Goal: Information Seeking & Learning: Learn about a topic

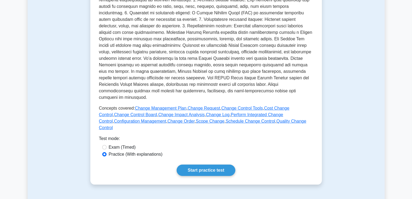
scroll to position [135, 0]
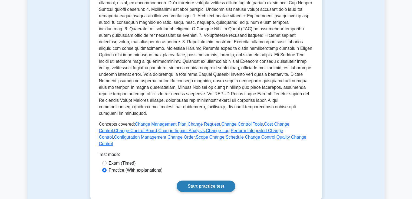
click at [224, 180] on link "Start practice test" at bounding box center [206, 185] width 59 height 11
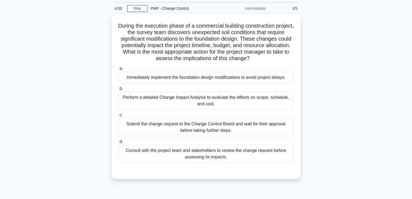
scroll to position [27, 0]
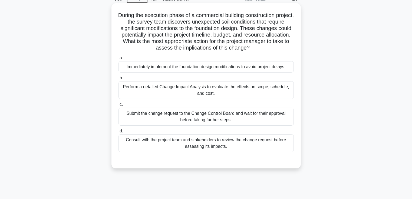
click at [238, 90] on div "Perform a detailed Change Impact Analysis to evaluate the effects on scope, sch…" at bounding box center [206, 90] width 175 height 18
click at [119, 80] on input "b. Perform a detailed Change Impact Analysis to evaluate the effects on scope, …" at bounding box center [119, 78] width 0 height 4
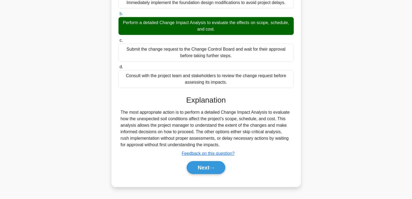
scroll to position [93, 0]
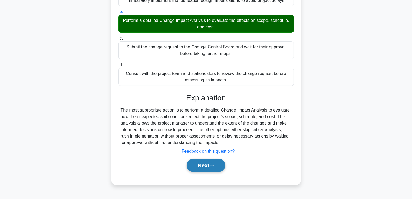
click at [211, 169] on button "Next" at bounding box center [206, 165] width 39 height 13
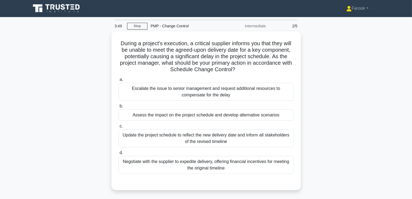
scroll to position [0, 0]
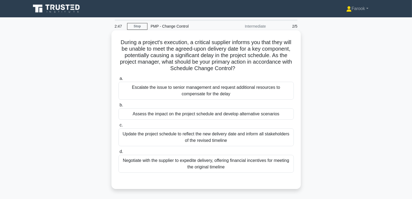
click at [231, 118] on div "Assess the impact on the project schedule and develop alternative scenarios" at bounding box center [206, 113] width 175 height 11
click at [119, 107] on input "b. Assess the impact on the project schedule and develop alternative scenarios" at bounding box center [119, 105] width 0 height 4
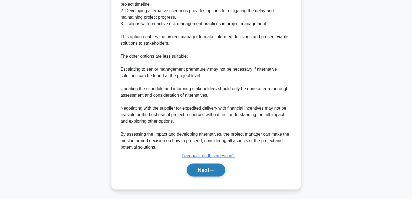
click at [216, 166] on button "Next" at bounding box center [206, 169] width 39 height 13
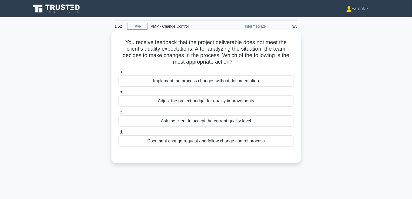
click at [234, 143] on div "Document change request and follow change control process" at bounding box center [206, 140] width 175 height 11
click at [119, 134] on input "d. Document change request and follow change control process" at bounding box center [119, 132] width 0 height 4
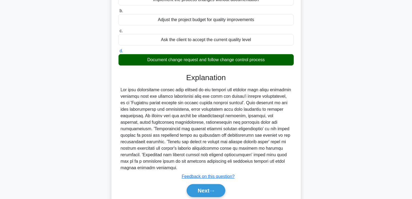
scroll to position [102, 0]
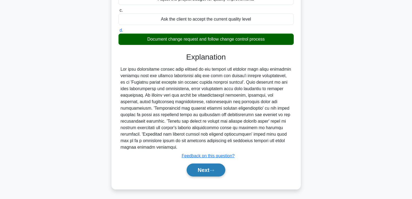
click at [197, 173] on button "Next" at bounding box center [206, 169] width 39 height 13
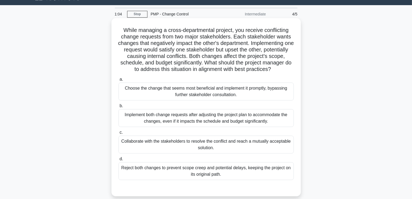
scroll to position [39, 0]
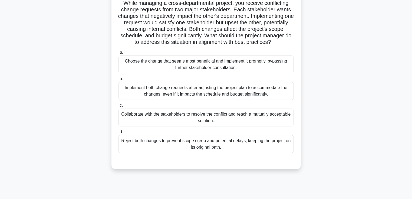
click at [234, 121] on div "Collaborate with the stakeholders to resolve the conflict and reach a mutually …" at bounding box center [206, 117] width 175 height 18
click at [119, 107] on input "c. Collaborate with the stakeholders to resolve the conflict and reach a mutual…" at bounding box center [119, 106] width 0 height 4
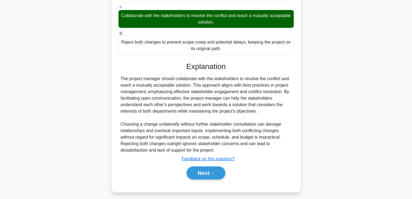
scroll to position [147, 0]
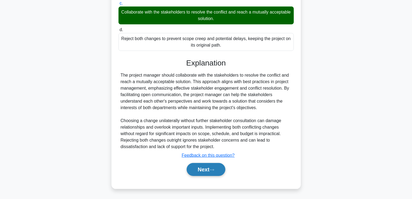
click at [195, 164] on button "Next" at bounding box center [206, 169] width 39 height 13
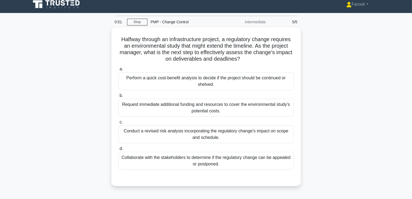
scroll to position [0, 0]
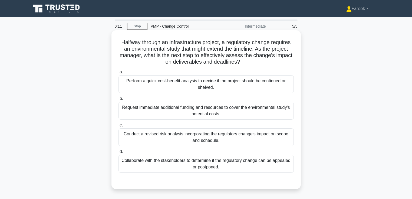
click at [207, 140] on div "Conduct a revised risk analysis incorporating the regulatory change's impact on…" at bounding box center [206, 137] width 175 height 18
click at [119, 127] on input "c. Conduct a revised risk analysis incorporating the regulatory change's impact…" at bounding box center [119, 125] width 0 height 4
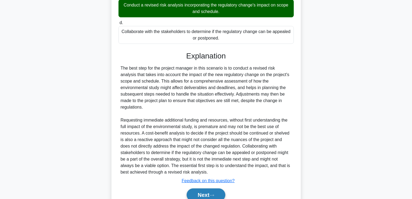
scroll to position [147, 0]
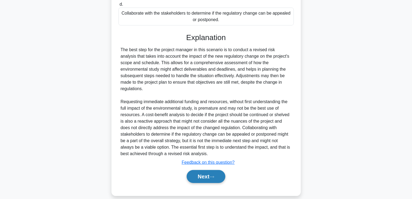
click at [196, 170] on button "Next" at bounding box center [206, 176] width 39 height 13
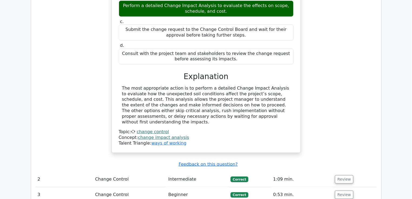
scroll to position [433, 0]
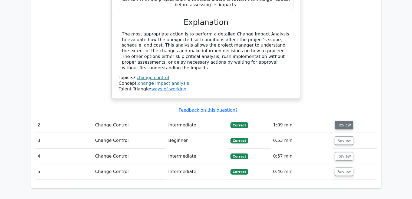
click at [346, 121] on button "Review" at bounding box center [344, 125] width 18 height 8
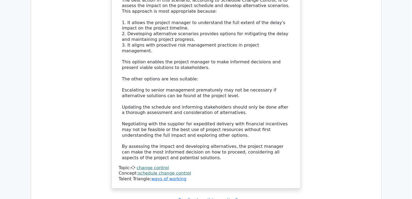
scroll to position [758, 0]
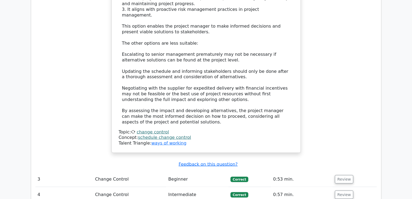
click at [328, 172] on td "0:53 min." at bounding box center [302, 179] width 62 height 15
click at [344, 175] on button "Review" at bounding box center [344, 179] width 18 height 8
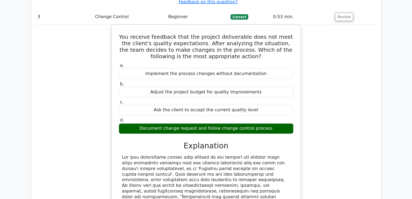
scroll to position [947, 0]
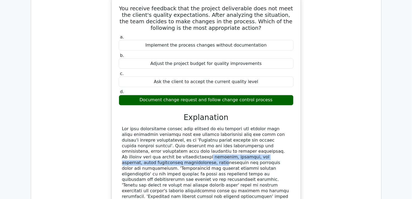
drag, startPoint x: 190, startPoint y: 131, endPoint x: 219, endPoint y: 123, distance: 29.7
click at [219, 126] on div at bounding box center [206, 168] width 168 height 84
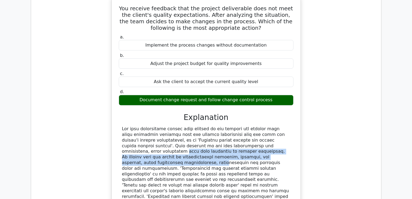
drag, startPoint x: 219, startPoint y: 123, endPoint x: 225, endPoint y: 119, distance: 6.8
click at [225, 126] on div at bounding box center [206, 168] width 168 height 84
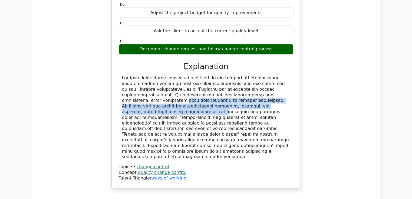
scroll to position [1001, 0]
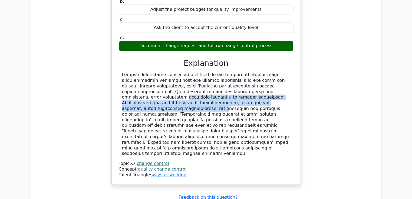
click at [225, 76] on div at bounding box center [206, 114] width 168 height 84
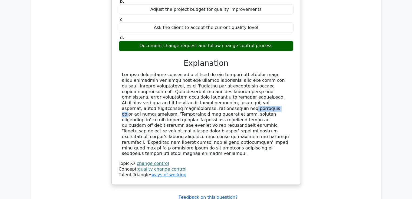
click at [225, 76] on div at bounding box center [206, 114] width 168 height 84
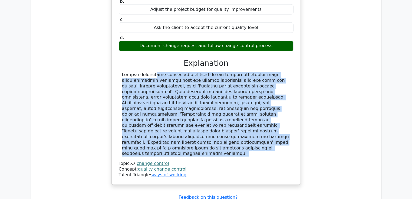
click at [225, 76] on div at bounding box center [206, 114] width 168 height 84
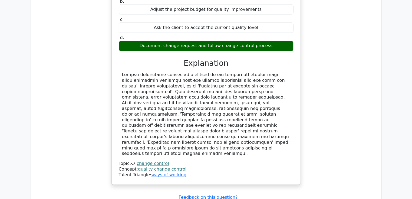
click at [225, 76] on div at bounding box center [206, 114] width 168 height 84
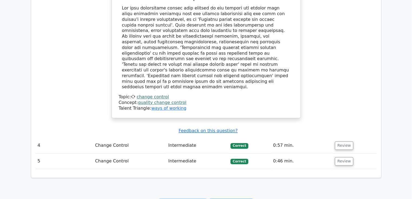
scroll to position [1088, 0]
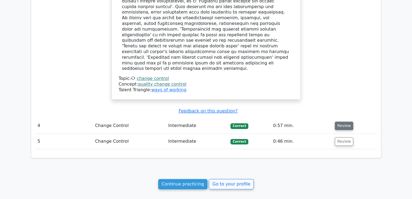
click at [341, 121] on button "Review" at bounding box center [344, 125] width 18 height 8
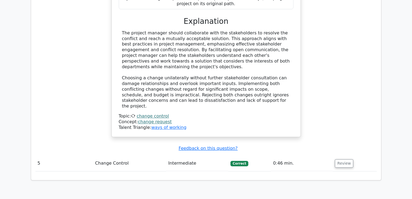
scroll to position [1380, 0]
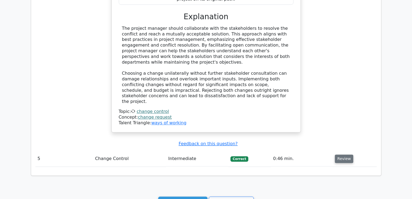
click at [350, 154] on button "Review" at bounding box center [344, 158] width 18 height 8
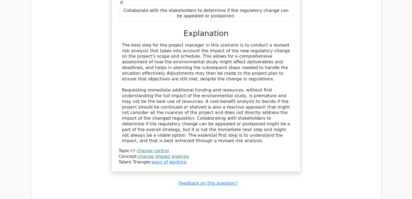
scroll to position [1702, 0]
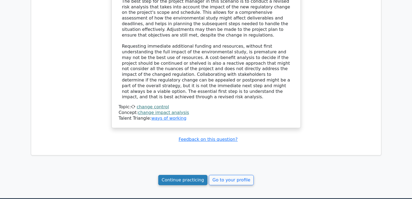
click at [196, 175] on link "Continue practicing" at bounding box center [183, 180] width 50 height 10
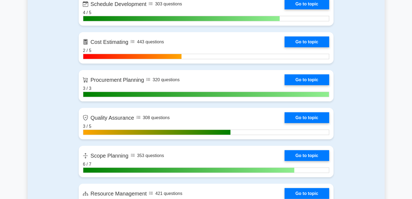
scroll to position [682, 0]
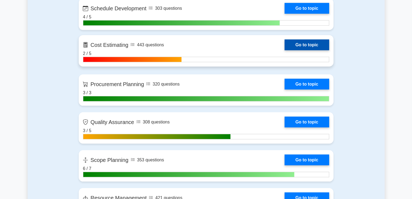
click at [297, 43] on link "Go to topic" at bounding box center [307, 45] width 44 height 11
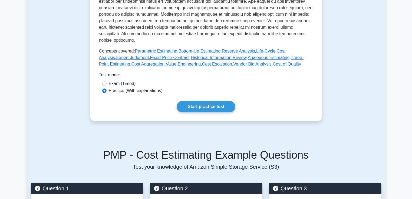
scroll to position [195, 0]
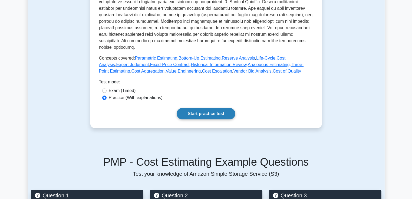
click at [224, 109] on link "Start practice test" at bounding box center [206, 113] width 59 height 11
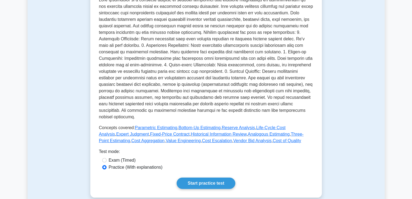
scroll to position [107, 0]
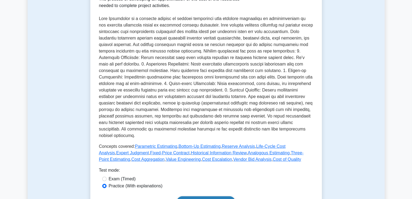
click at [198, 196] on link "Start practice test" at bounding box center [206, 201] width 59 height 11
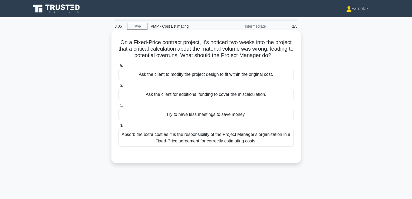
click at [231, 143] on div "Absorb the extra cost as it is the responsibility of the Project Manager's orga…" at bounding box center [206, 138] width 175 height 18
click at [119, 127] on input "d. Absorb the extra cost as it is the responsibility of the Project Manager's o…" at bounding box center [119, 126] width 0 height 4
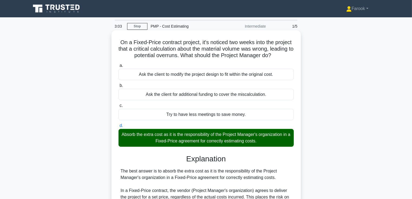
click at [119, 64] on input "a. Ask the client to modify the project design to fit within the original cost." at bounding box center [119, 66] width 0 height 4
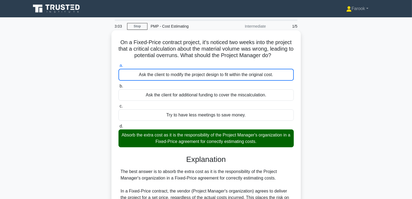
click at [119, 84] on input "b. Ask the client for additional funding to cover the miscalculation." at bounding box center [119, 86] width 0 height 4
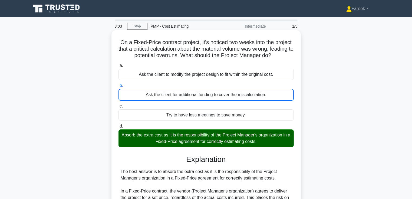
click at [119, 104] on input "c. Try to have less meetings to save money." at bounding box center [119, 106] width 0 height 4
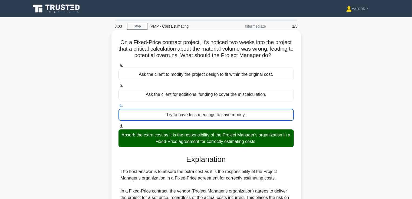
click at [119, 124] on input "d. Absorb the extra cost as it is the responsibility of the Project Manager's o…" at bounding box center [119, 126] width 0 height 4
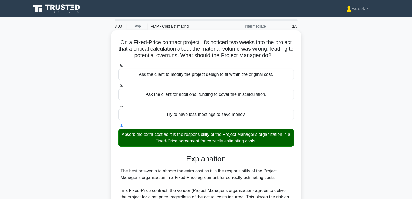
click at [119, 64] on input "a. Ask the client to modify the project design to fit within the original cost." at bounding box center [119, 66] width 0 height 4
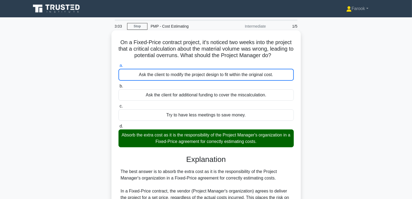
click at [119, 84] on input "b. Ask the client for additional funding to cover the miscalculation." at bounding box center [119, 86] width 0 height 4
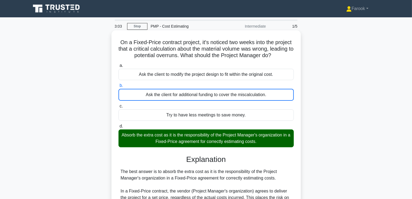
click at [119, 104] on input "c. Try to have less meetings to save money." at bounding box center [119, 106] width 0 height 4
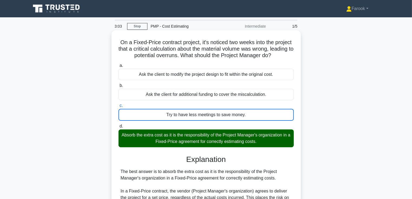
click at [119, 124] on input "d. Absorb the extra cost as it is the responsibility of the Project Manager's o…" at bounding box center [119, 126] width 0 height 4
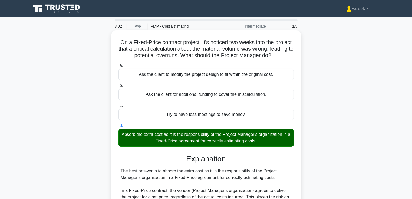
click at [119, 64] on input "a. Ask the client to modify the project design to fit within the original cost." at bounding box center [119, 66] width 0 height 4
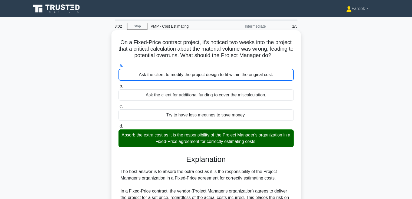
click at [119, 84] on input "b. Ask the client for additional funding to cover the miscalculation." at bounding box center [119, 86] width 0 height 4
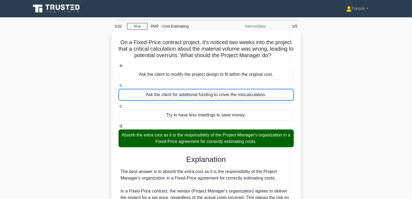
click at [119, 104] on input "c. Try to have less meetings to save money." at bounding box center [119, 106] width 0 height 4
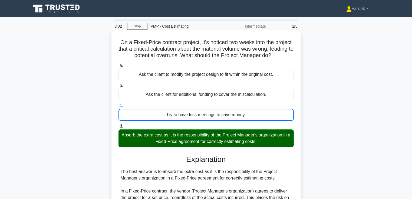
click at [119, 124] on input "d. Absorb the extra cost as it is the responsibility of the Project Manager's o…" at bounding box center [119, 126] width 0 height 4
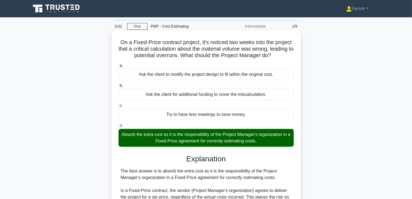
click at [119, 64] on input "a. Ask the client to modify the project design to fit within the original cost." at bounding box center [119, 66] width 0 height 4
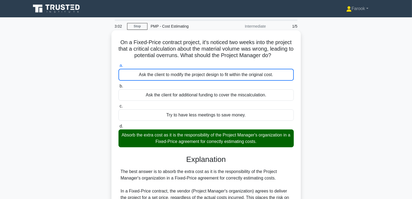
click at [119, 84] on input "b. Ask the client for additional funding to cover the miscalculation." at bounding box center [119, 86] width 0 height 4
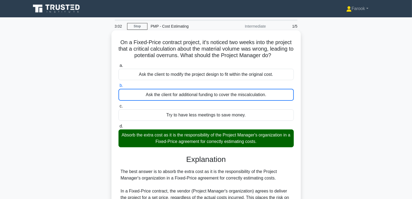
click at [119, 104] on input "c. Try to have less meetings to save money." at bounding box center [119, 106] width 0 height 4
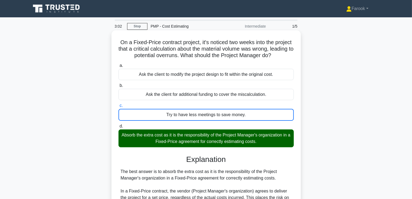
click at [119, 124] on input "d. Absorb the extra cost as it is the responsibility of the Project Manager's o…" at bounding box center [119, 126] width 0 height 4
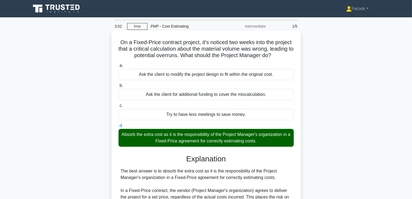
click at [119, 64] on input "a. Ask the client to modify the project design to fit within the original cost." at bounding box center [119, 66] width 0 height 4
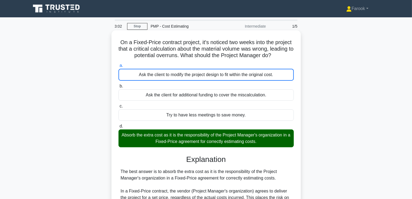
click at [119, 84] on input "b. Ask the client for additional funding to cover the miscalculation." at bounding box center [119, 86] width 0 height 4
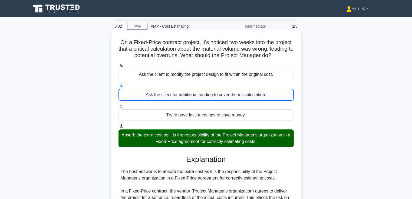
click at [119, 104] on input "c. Try to have less meetings to save money." at bounding box center [119, 106] width 0 height 4
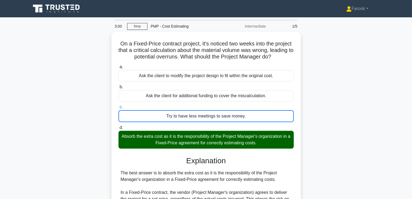
click at [335, 123] on div "On a Fixed-Price contract project, it's noticed two weeks into the project that…" at bounding box center [206, 179] width 357 height 294
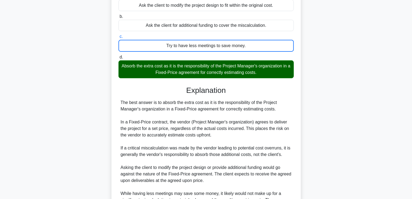
scroll to position [128, 0]
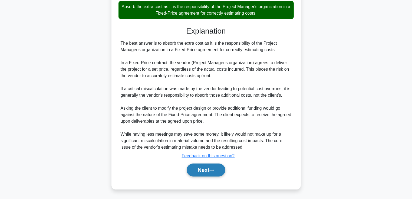
click at [198, 173] on button "Next" at bounding box center [206, 169] width 39 height 13
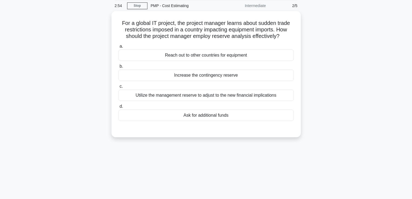
scroll to position [0, 0]
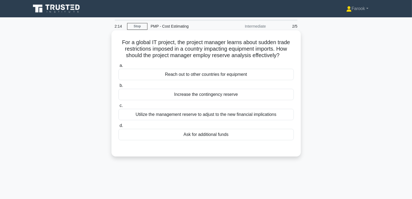
click at [221, 116] on div "Utilize the management reserve to adjust to the new financial implications" at bounding box center [206, 114] width 175 height 11
click at [119, 107] on input "c. Utilize the management reserve to adjust to the new financial implications" at bounding box center [119, 106] width 0 height 4
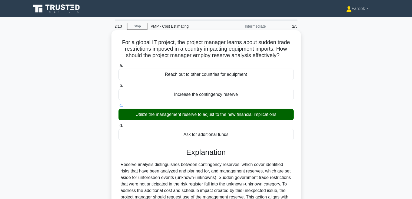
click at [119, 124] on input "d. Ask for additional funds" at bounding box center [119, 126] width 0 height 4
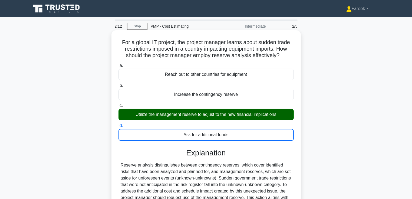
click at [119, 64] on input "a. Reach out to other countries for equipment" at bounding box center [119, 66] width 0 height 4
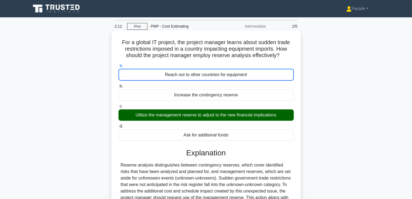
click at [119, 84] on input "b. Increase the contingency reserve" at bounding box center [119, 86] width 0 height 4
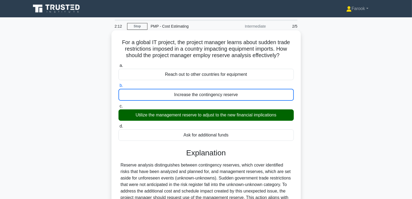
click at [119, 104] on input "c. Utilize the management reserve to adjust to the new financial implications" at bounding box center [119, 106] width 0 height 4
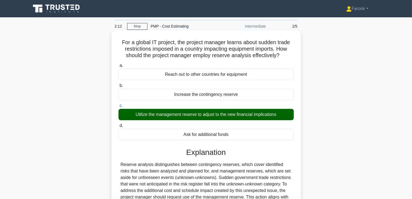
click at [119, 124] on input "d. Ask for additional funds" at bounding box center [119, 126] width 0 height 4
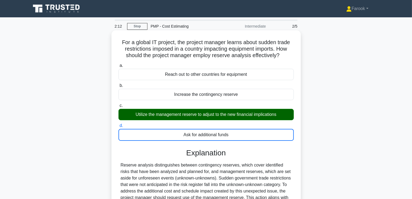
click at [119, 64] on input "a. Reach out to other countries for equipment" at bounding box center [119, 66] width 0 height 4
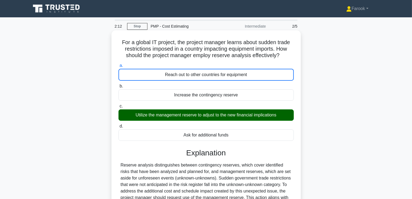
click at [119, 84] on input "b. Increase the contingency reserve" at bounding box center [119, 86] width 0 height 4
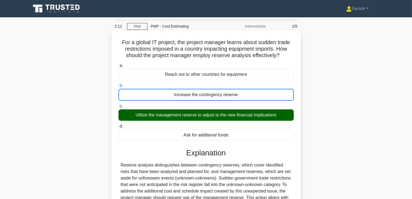
click at [119, 104] on input "c. Utilize the management reserve to adjust to the new financial implications" at bounding box center [119, 106] width 0 height 4
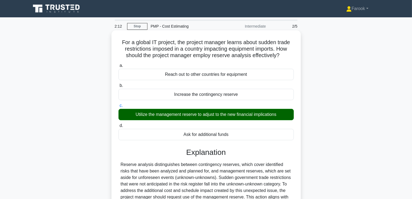
click at [119, 124] on input "d. Ask for additional funds" at bounding box center [119, 126] width 0 height 4
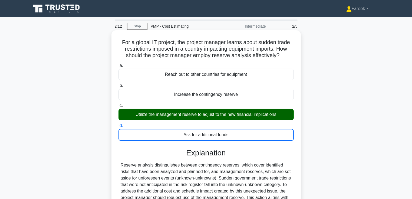
click at [119, 64] on input "a. Reach out to other countries for equipment" at bounding box center [119, 66] width 0 height 4
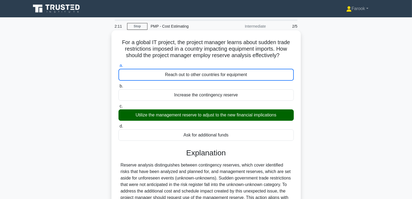
click at [119, 84] on input "b. Increase the contingency reserve" at bounding box center [119, 86] width 0 height 4
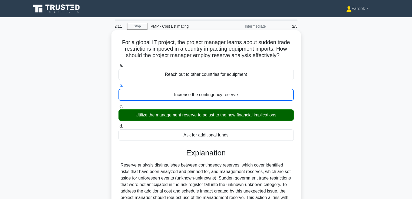
click at [119, 104] on input "c. Utilize the management reserve to adjust to the new financial implications" at bounding box center [119, 106] width 0 height 4
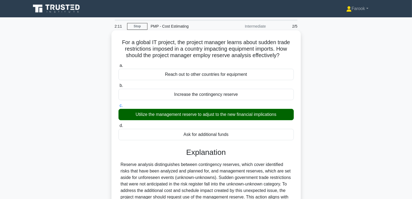
click at [119, 124] on input "d. Ask for additional funds" at bounding box center [119, 126] width 0 height 4
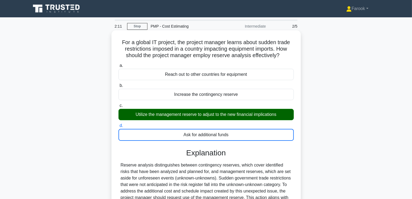
click at [119, 64] on input "a. Reach out to other countries for equipment" at bounding box center [119, 66] width 0 height 4
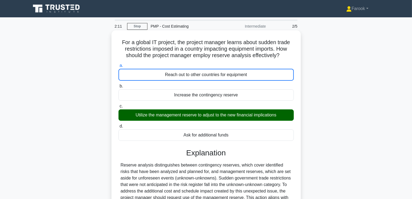
click at [119, 84] on input "b. Increase the contingency reserve" at bounding box center [119, 86] width 0 height 4
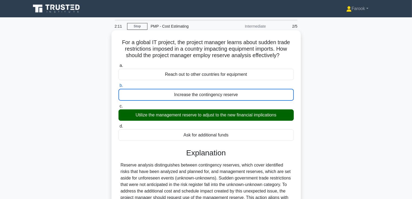
click at [119, 104] on input "c. Utilize the management reserve to adjust to the new financial implications" at bounding box center [119, 106] width 0 height 4
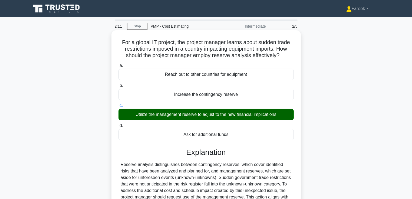
click at [119, 124] on input "d. Ask for additional funds" at bounding box center [119, 126] width 0 height 4
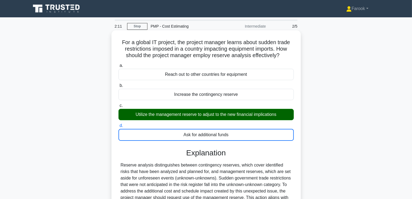
click at [119, 64] on input "a. Reach out to other countries for equipment" at bounding box center [119, 66] width 0 height 4
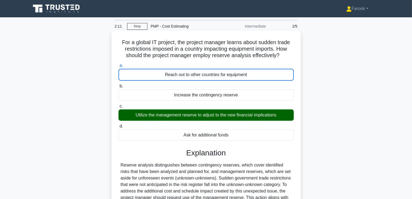
click at [119, 84] on input "b. Increase the contingency reserve" at bounding box center [119, 86] width 0 height 4
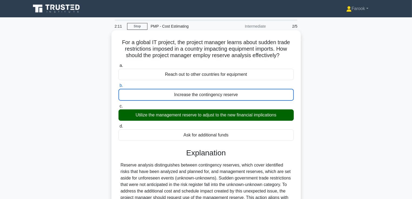
click at [119, 104] on input "c. Utilize the management reserve to adjust to the new financial implications" at bounding box center [119, 106] width 0 height 4
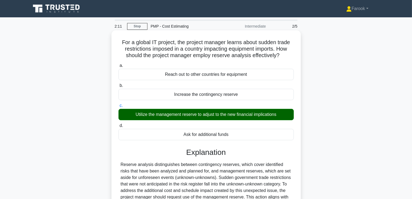
click at [119, 124] on input "d. Ask for additional funds" at bounding box center [119, 126] width 0 height 4
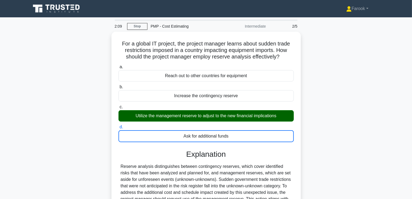
click at [346, 77] on div "For a global IT project, the project manager learns about sudden trade restrict…" at bounding box center [206, 146] width 357 height 229
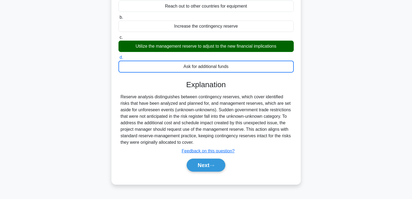
scroll to position [93, 0]
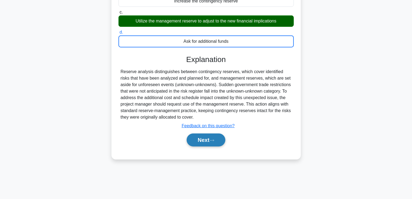
click at [204, 143] on button "Next" at bounding box center [206, 139] width 39 height 13
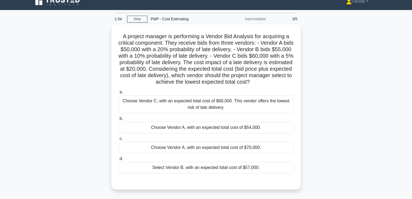
scroll to position [7, 0]
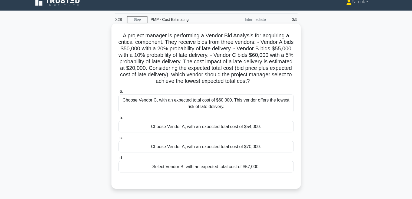
click at [203, 106] on div "Choose Vendor C, with an expected total cost of $60,000. This vendor offers the…" at bounding box center [206, 103] width 175 height 18
click at [119, 93] on input "a. Choose Vendor C, with an expected total cost of $60,000. This vendor offers …" at bounding box center [119, 92] width 0 height 4
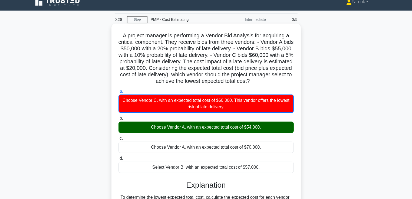
click at [119, 117] on input "b. Choose Vendor A, with an expected total cost of $54,000." at bounding box center [119, 119] width 0 height 4
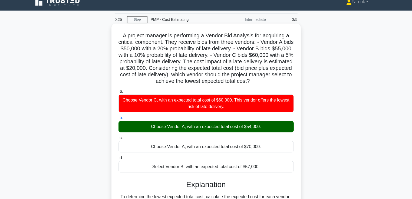
click at [119, 136] on input "c. Choose Vendor A, with an expected total cost of $70,000." at bounding box center [119, 138] width 0 height 4
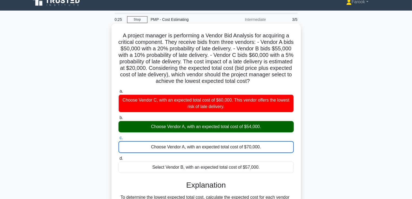
click at [119, 157] on input "d. Select Vendor B, with an expected total cost of $57,000." at bounding box center [119, 159] width 0 height 4
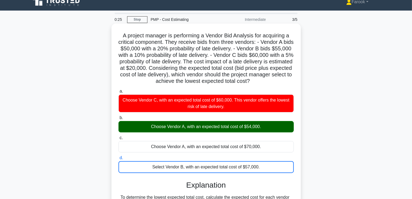
click at [119, 90] on input "a. Choose Vendor C, with an expected total cost of $60,000. This vendor offers …" at bounding box center [119, 92] width 0 height 4
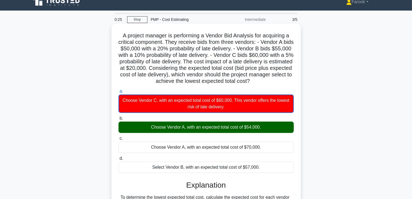
click at [119, 117] on input "b. Choose Vendor A, with an expected total cost of $54,000." at bounding box center [119, 119] width 0 height 4
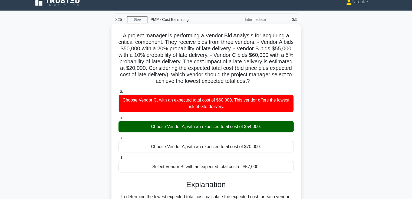
click at [119, 136] on input "c. Choose Vendor A, with an expected total cost of $70,000." at bounding box center [119, 138] width 0 height 4
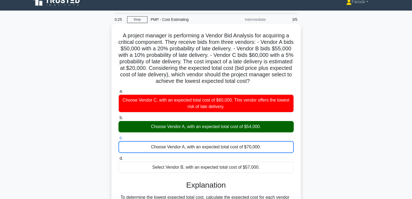
click at [119, 157] on input "d. Select Vendor B, with an expected total cost of $57,000." at bounding box center [119, 159] width 0 height 4
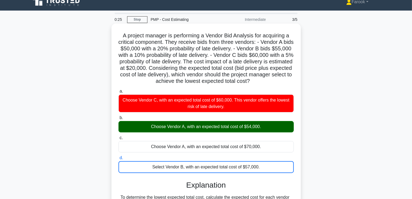
click at [119, 90] on input "a. Choose Vendor C, with an expected total cost of $60,000. This vendor offers …" at bounding box center [119, 92] width 0 height 4
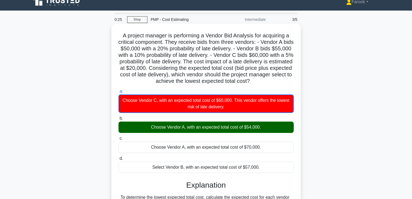
click at [119, 117] on input "b. Choose Vendor A, with an expected total cost of $54,000." at bounding box center [119, 119] width 0 height 4
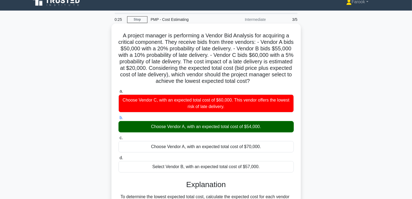
click at [119, 136] on input "c. Choose Vendor A, with an expected total cost of $70,000." at bounding box center [119, 138] width 0 height 4
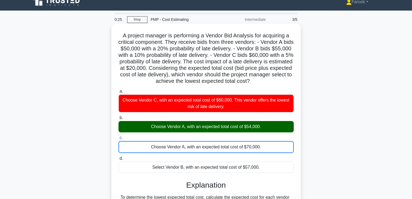
click at [119, 157] on input "d. Select Vendor B, with an expected total cost of $57,000." at bounding box center [119, 159] width 0 height 4
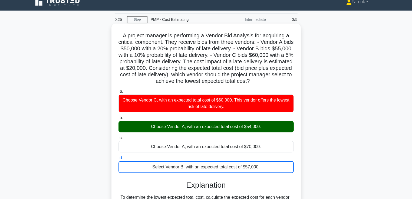
click at [119, 90] on input "a. Choose Vendor C, with an expected total cost of $60,000. This vendor offers …" at bounding box center [119, 92] width 0 height 4
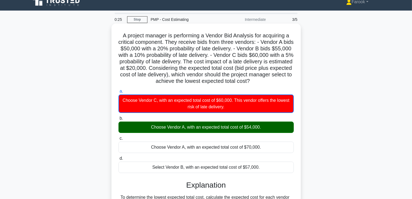
click at [119, 117] on input "b. Choose Vendor A, with an expected total cost of $54,000." at bounding box center [119, 119] width 0 height 4
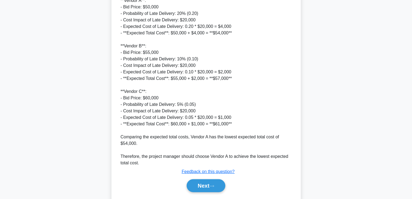
scroll to position [238, 0]
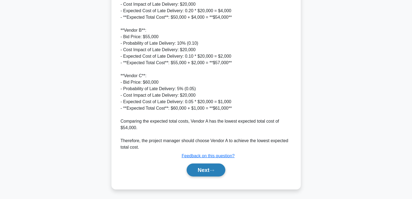
click at [196, 173] on button "Next" at bounding box center [206, 169] width 39 height 13
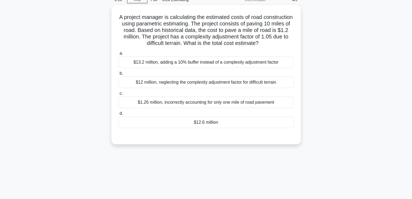
scroll to position [18, 0]
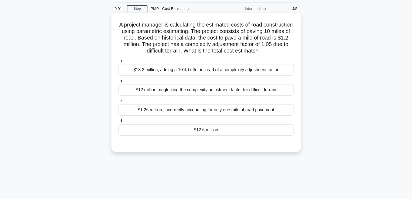
click at [191, 106] on div "$1.26 million, incorrectly accounting for only one mile of road pavement" at bounding box center [206, 109] width 175 height 11
click at [119, 103] on input "c. $1.26 million, incorrectly accounting for only one mile of road pavement" at bounding box center [119, 101] width 0 height 4
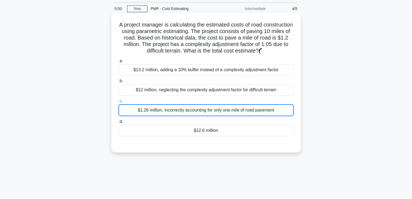
click at [191, 106] on div "$1.26 million, incorrectly accounting for only one mile of road pavement" at bounding box center [206, 110] width 175 height 12
click at [119, 103] on input "c. $1.26 million, incorrectly accounting for only one mile of road pavement" at bounding box center [119, 101] width 0 height 4
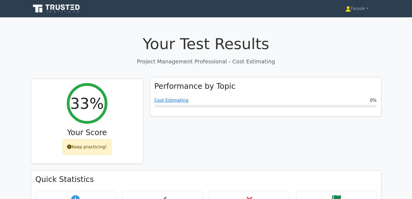
drag, startPoint x: 0, startPoint y: 0, endPoint x: 242, endPoint y: 116, distance: 268.7
click at [242, 116] on div "Performance by Topic Cost Estimating 0%" at bounding box center [265, 96] width 231 height 39
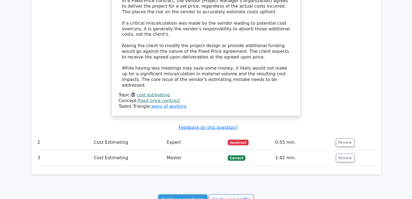
scroll to position [455, 0]
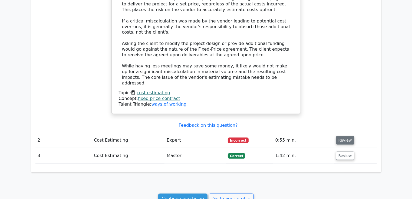
click at [341, 136] on button "Review" at bounding box center [345, 140] width 18 height 8
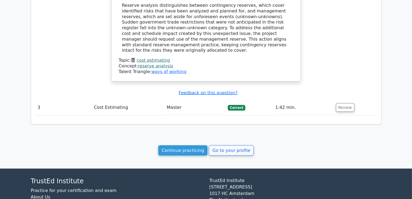
scroll to position [730, 0]
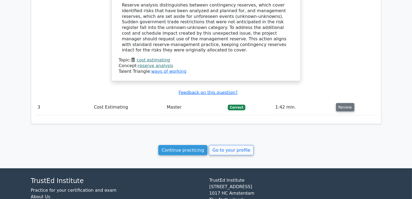
click at [348, 103] on button "Review" at bounding box center [345, 107] width 18 height 8
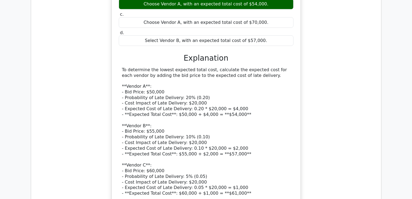
scroll to position [958, 0]
